Goal: Task Accomplishment & Management: Use online tool/utility

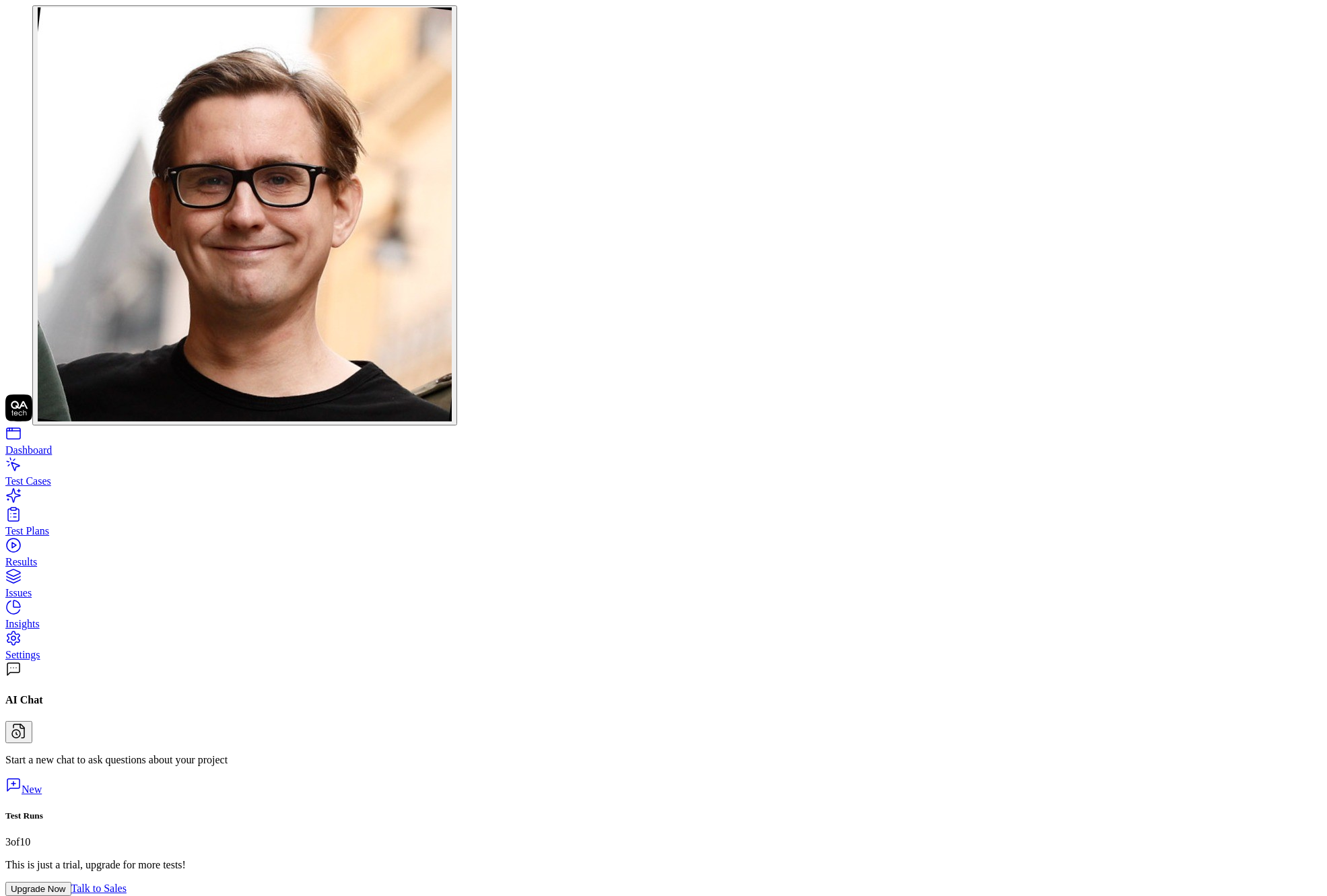
type textarea "*"
click at [100, 426] on div "Dashboard Test Cases Test Plans Results Issues Insights Settings" at bounding box center [664, 543] width 1316 height 235
click at [100, 463] on link "Test Cases" at bounding box center [664, 484] width 1316 height 43
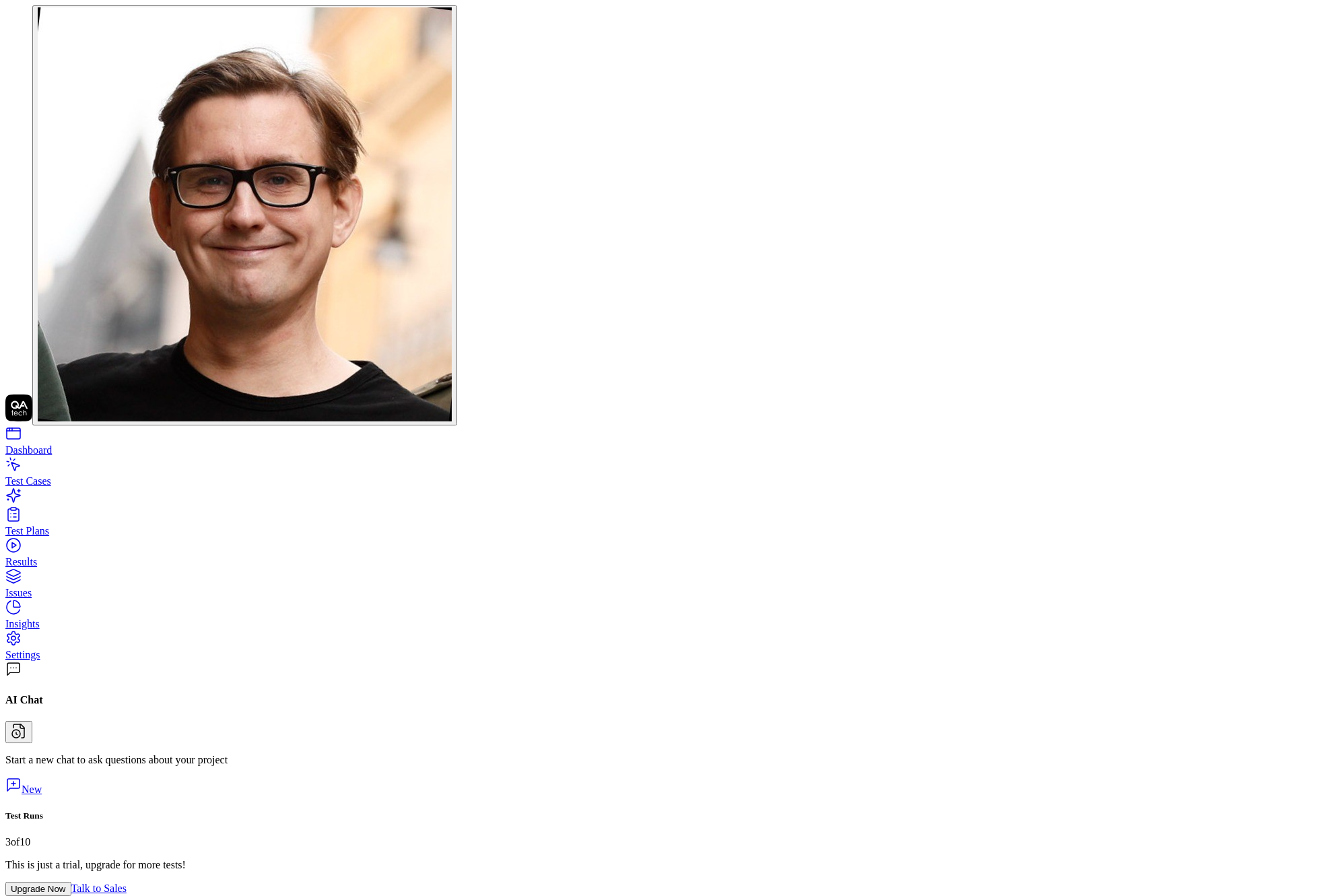
click at [77, 637] on link "Settings" at bounding box center [664, 648] width 1316 height 24
